Goal: Task Accomplishment & Management: Manage account settings

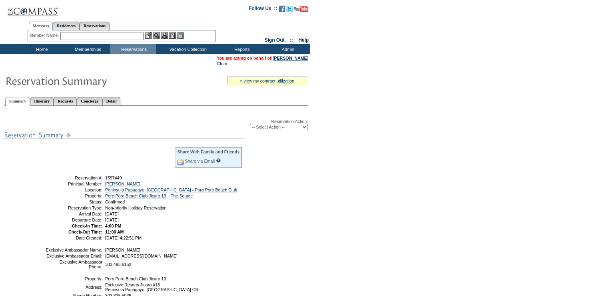
click at [87, 34] on input "text" at bounding box center [101, 36] width 83 height 8
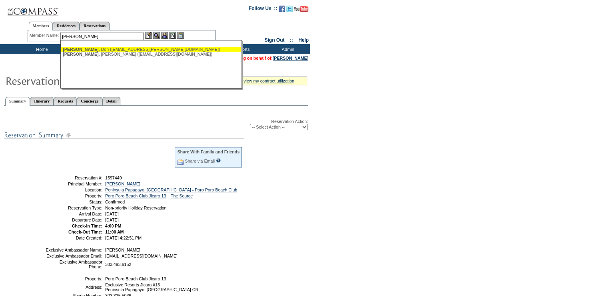
click at [121, 48] on div "DeCarlo , Don (don.decarlo@me.com)" at bounding box center [151, 49] width 176 height 5
type input "DeCarlo, Don (don.decarlo@me.com)"
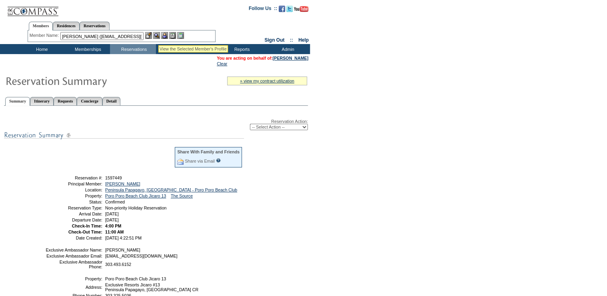
click at [158, 35] on img at bounding box center [156, 35] width 7 height 7
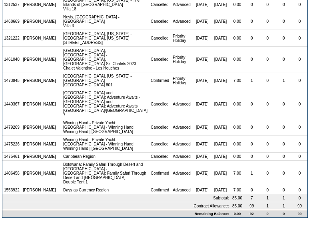
scroll to position [852, 0]
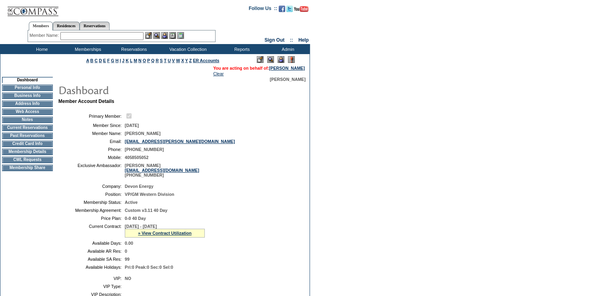
scroll to position [85, 0]
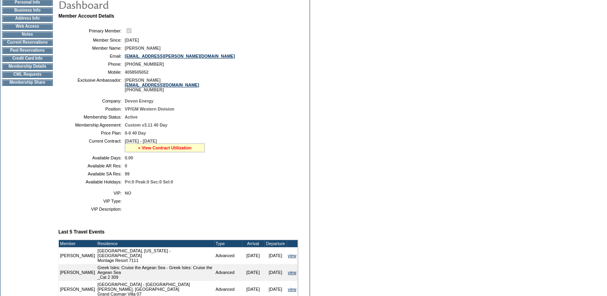
drag, startPoint x: 162, startPoint y: 152, endPoint x: 167, endPoint y: 152, distance: 5.6
click at [162, 150] on link "» View Contract Utilization" at bounding box center [165, 147] width 54 height 5
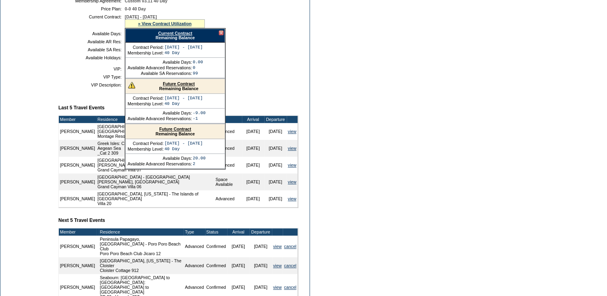
scroll to position [234, 0]
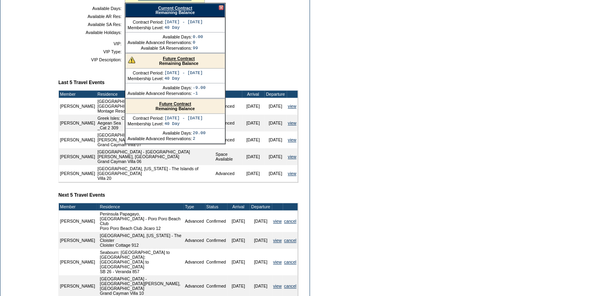
click at [463, 134] on form "Follow Us ::" at bounding box center [303, 79] width 607 height 627
click at [219, 10] on div at bounding box center [221, 7] width 5 height 5
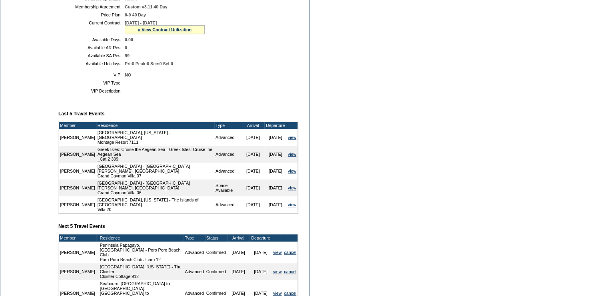
scroll to position [149, 0]
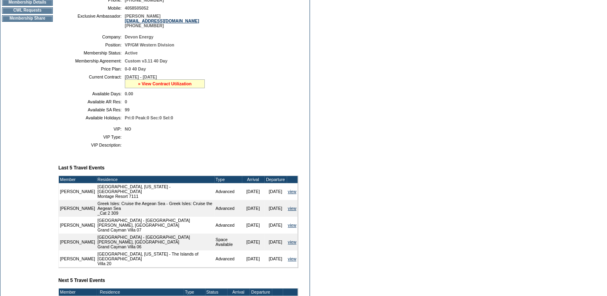
click at [175, 86] on link "» View Contract Utilization" at bounding box center [165, 83] width 54 height 5
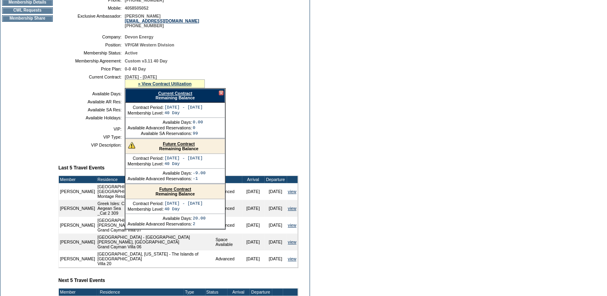
click at [184, 96] on link "Current Contract" at bounding box center [175, 93] width 34 height 5
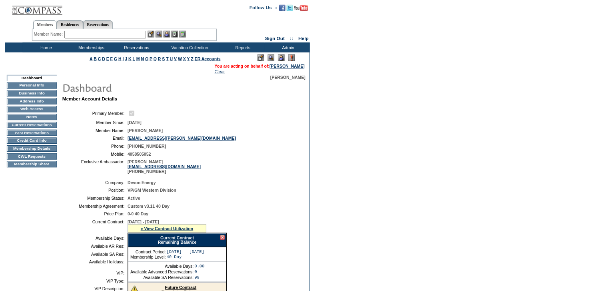
scroll to position [0, 0]
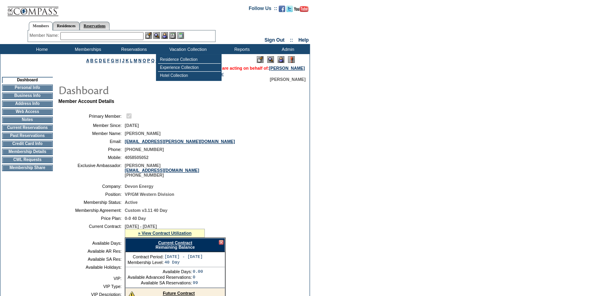
click at [110, 26] on link "Reservations" at bounding box center [95, 26] width 30 height 8
click at [91, 36] on input "text" at bounding box center [75, 36] width 35 height 8
paste input "1365142"
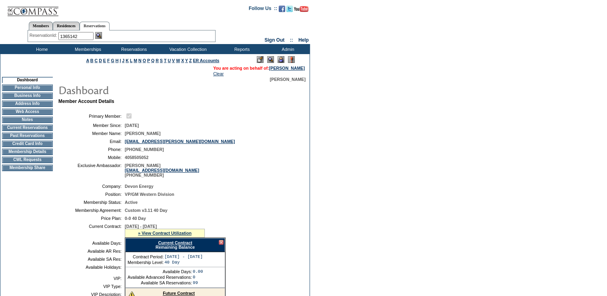
type input "1365142"
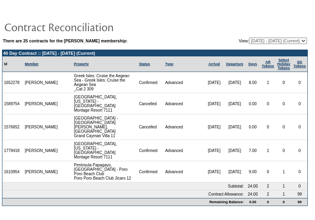
scroll to position [6, 0]
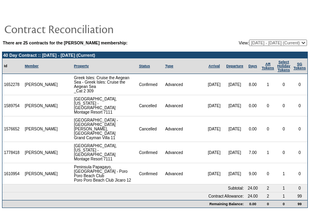
drag, startPoint x: 266, startPoint y: 37, endPoint x: 268, endPoint y: 41, distance: 4.1
click at [266, 40] on select "04/11/05 - 08/31/05 09/01/05 - 03/31/06 04/01/06 - 03/31/07 04/01/07 - 03/31/08…" at bounding box center [278, 43] width 58 height 6
select select "121232"
click at [249, 40] on select "04/11/05 - 08/31/05 09/01/05 - 03/31/06 04/01/06 - 03/31/07 04/01/07 - 03/31/08…" at bounding box center [278, 43] width 58 height 6
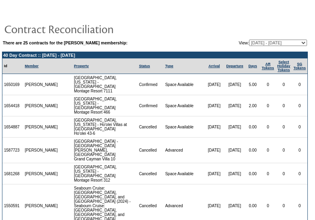
drag, startPoint x: 266, startPoint y: 41, endPoint x: 272, endPoint y: 53, distance: 13.4
click at [266, 41] on select "[DATE] - [DATE] [DATE] - [DATE] [DATE] - [DATE] [DATE] - [DATE] [DATE] - [DATE]…" at bounding box center [278, 43] width 58 height 6
click at [278, 39] on table "There are 25 contracts for the [PERSON_NAME] membership: View: [DATE] - [DATE] …" at bounding box center [155, 43] width 306 height 8
click at [278, 40] on select "[DATE] - [DATE] [DATE] - [DATE] [DATE] - [DATE] [DATE] - [DATE] [DATE] - [DATE]…" at bounding box center [278, 43] width 58 height 6
select select "116362"
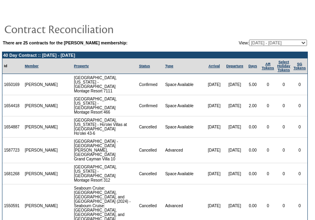
click at [249, 40] on select "[DATE] - [DATE] [DATE] - [DATE] [DATE] - [DATE] [DATE] - [DATE] [DATE] - [DATE]…" at bounding box center [278, 43] width 58 height 6
